Goal: Register for event/course

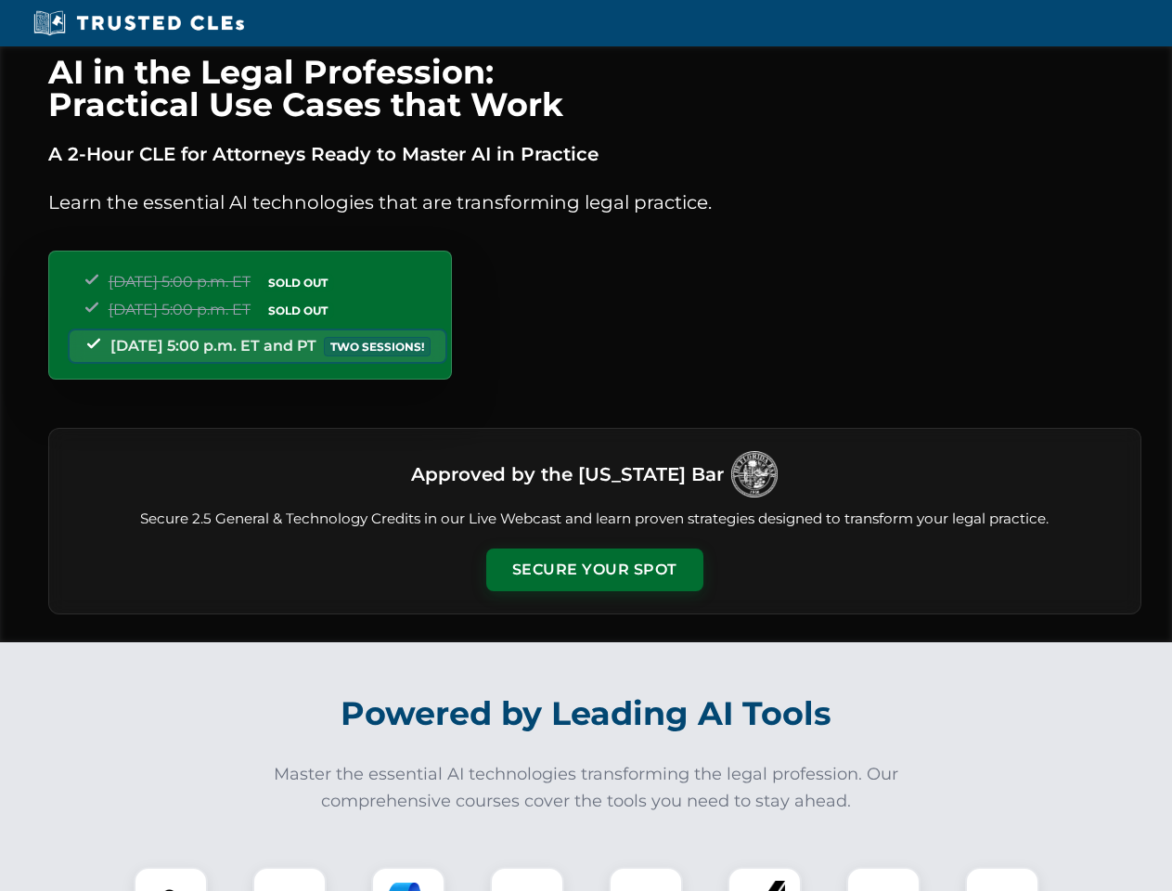
click at [594, 570] on button "Secure Your Spot" at bounding box center [594, 569] width 217 height 43
click at [171, 878] on img at bounding box center [171, 904] width 54 height 54
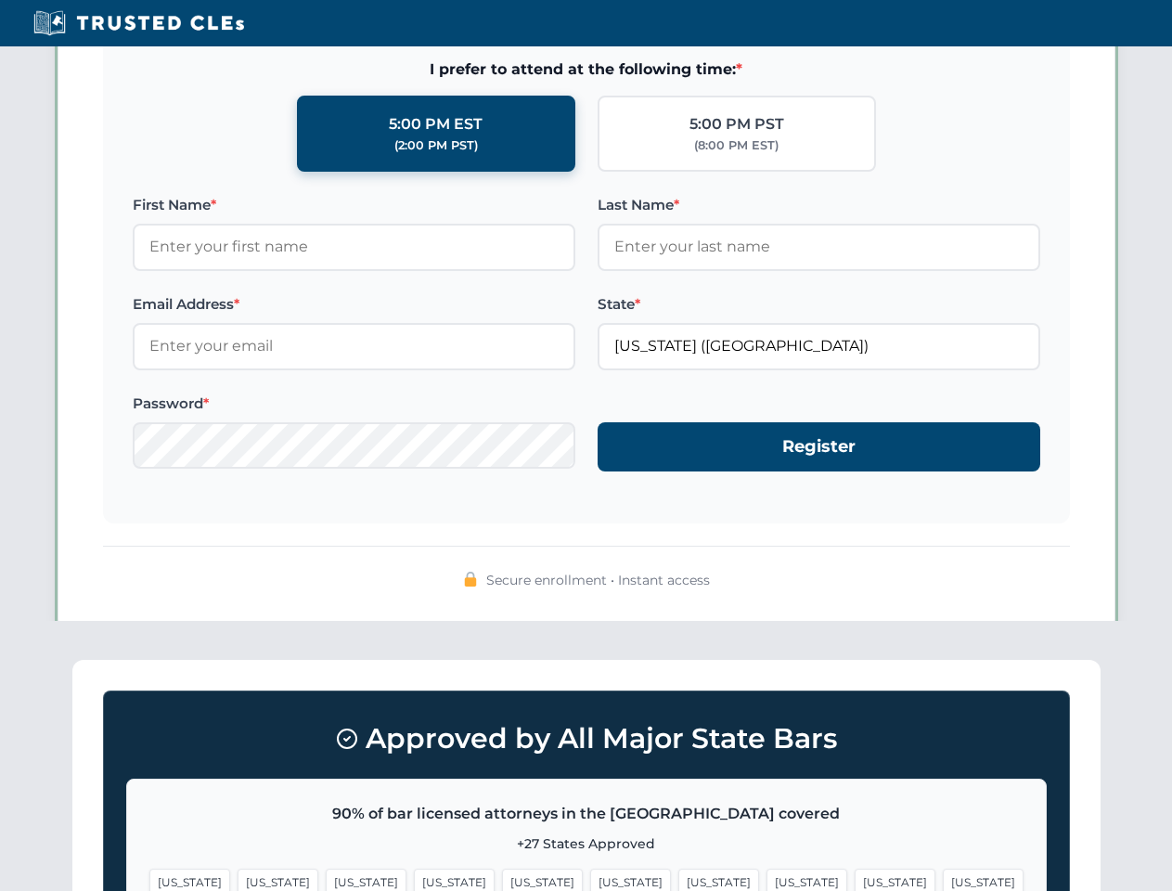
click at [678, 878] on span "[US_STATE]" at bounding box center [718, 881] width 81 height 27
click at [854, 878] on span "[US_STATE]" at bounding box center [894, 881] width 81 height 27
